Goal: Task Accomplishment & Management: Use online tool/utility

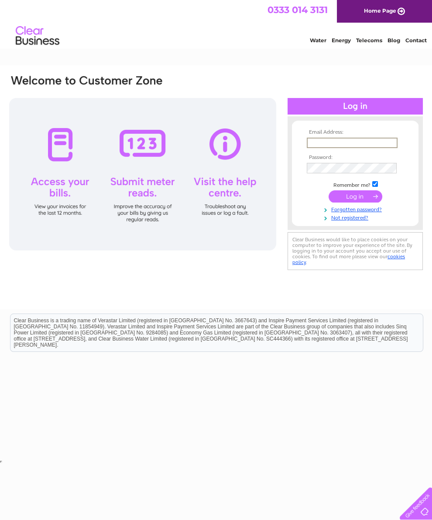
type input "[EMAIL_ADDRESS][DOMAIN_NAME]"
click at [355, 200] on input "submit" at bounding box center [355, 196] width 54 height 12
click at [364, 202] on input "submit" at bounding box center [355, 196] width 54 height 12
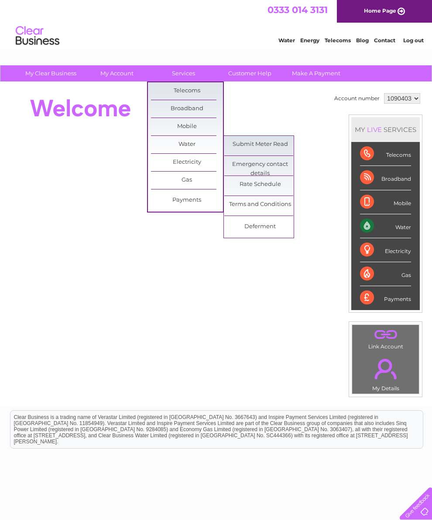
click at [283, 146] on link "Submit Meter Read" at bounding box center [260, 144] width 72 height 17
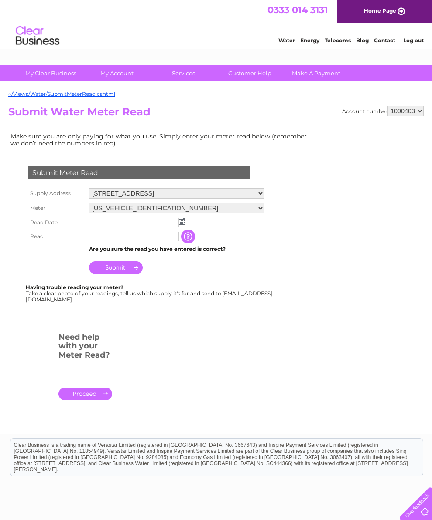
click at [183, 225] on img at bounding box center [182, 221] width 7 height 7
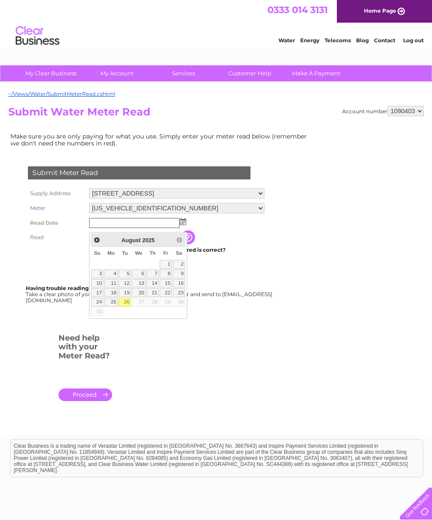
click at [128, 304] on link "26" at bounding box center [125, 302] width 12 height 9
type input "2025/08/26"
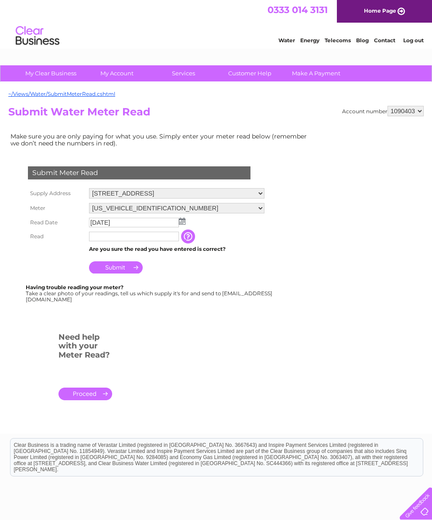
click at [159, 241] on input "text" at bounding box center [134, 237] width 90 height 10
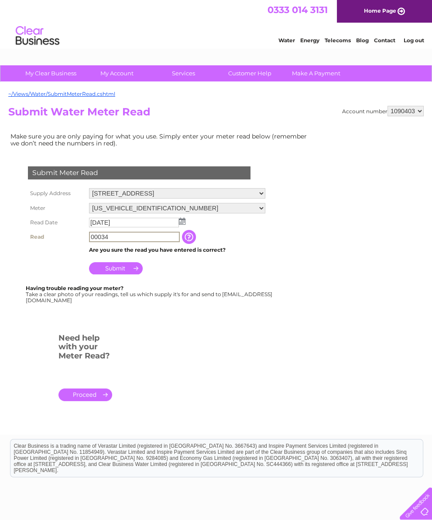
type input "00034"
click at [108, 274] on input "Submit" at bounding box center [116, 268] width 54 height 12
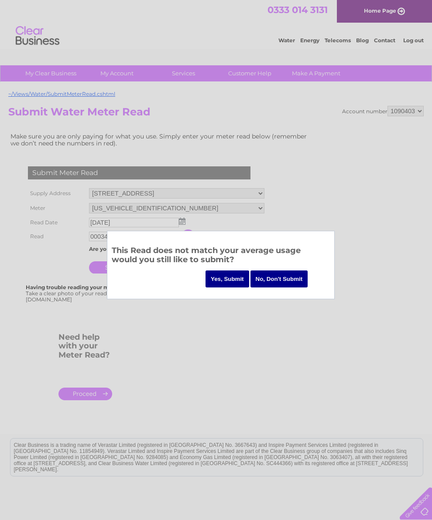
click at [224, 279] on input "Yes, Submit" at bounding box center [227, 279] width 44 height 17
